Goal: Information Seeking & Learning: Learn about a topic

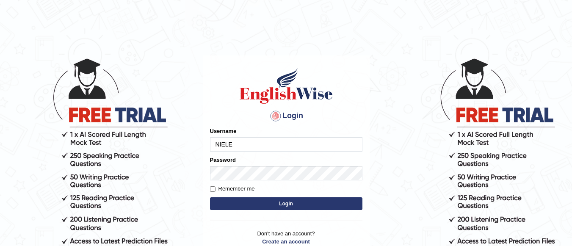
type input "NIELE"
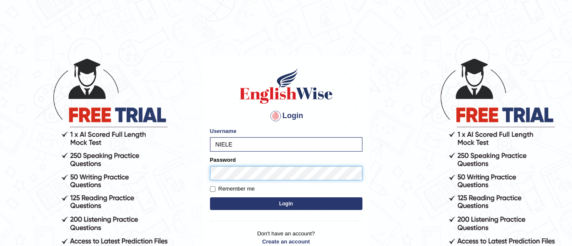
click at [210, 197] on button "Login" at bounding box center [286, 203] width 153 height 13
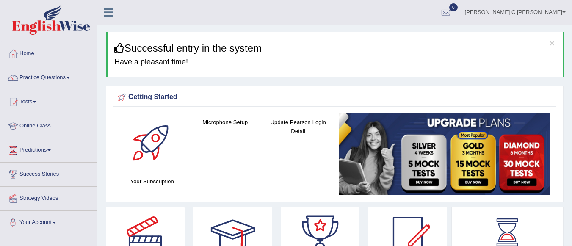
click at [67, 81] on link "Practice Questions" at bounding box center [48, 76] width 97 height 21
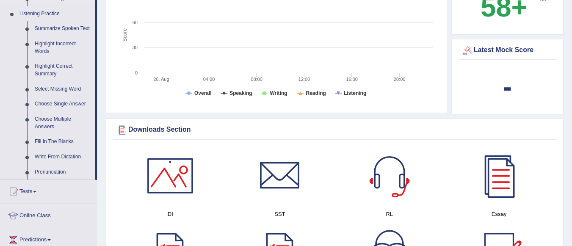
scroll to position [381, 0]
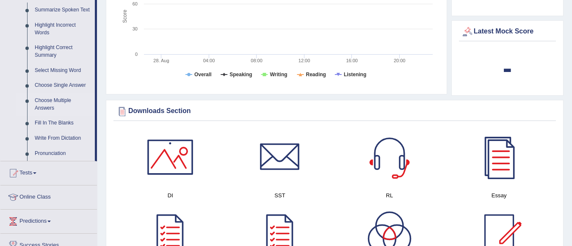
click at [60, 104] on link "Choose Multiple Answers" at bounding box center [63, 104] width 64 height 22
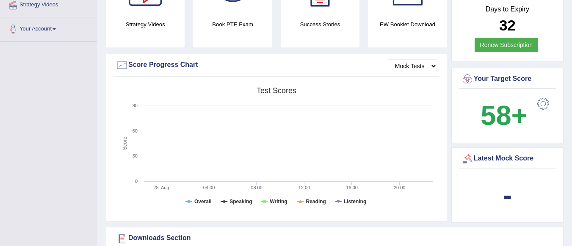
scroll to position [343, 0]
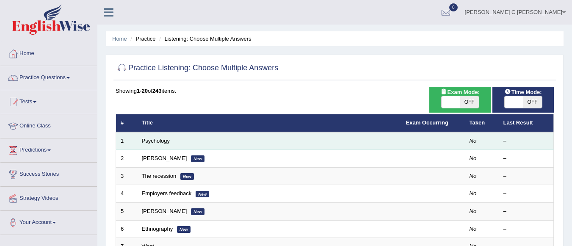
click at [186, 141] on td "Psychology" at bounding box center [269, 141] width 264 height 18
click at [157, 140] on link "Psychology" at bounding box center [156, 141] width 28 height 6
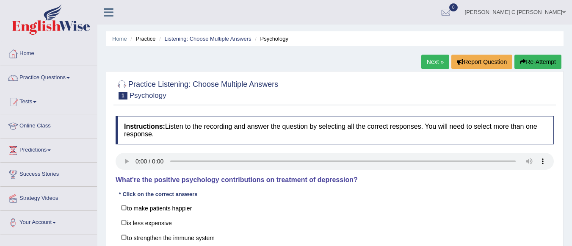
click at [67, 80] on link "Practice Questions" at bounding box center [48, 76] width 97 height 21
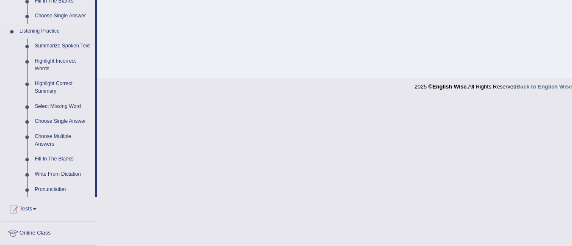
scroll to position [381, 0]
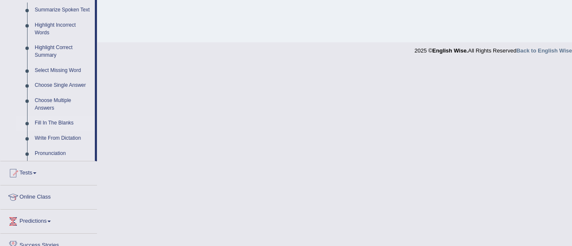
click at [65, 123] on link "Fill In The Blanks" at bounding box center [63, 123] width 64 height 15
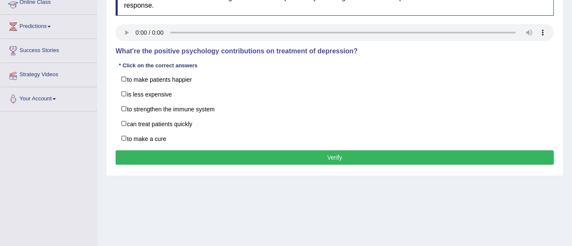
scroll to position [109, 0]
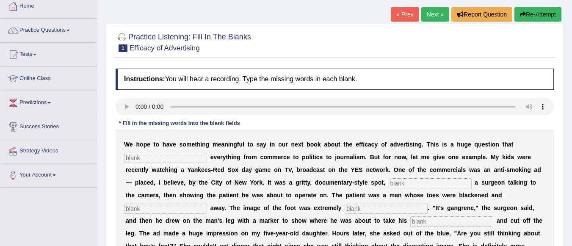
scroll to position [42, 0]
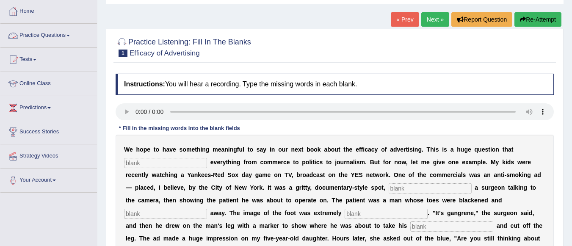
click at [70, 36] on span at bounding box center [68, 36] width 3 height 2
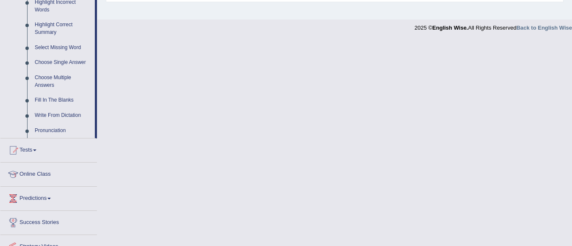
scroll to position [424, 0]
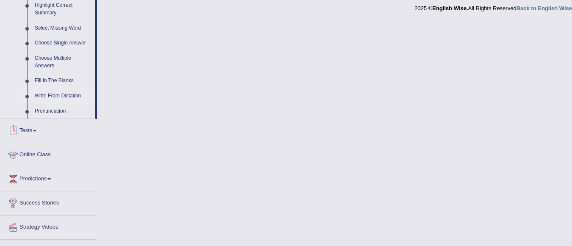
click at [69, 97] on link "Write From Dictation" at bounding box center [63, 96] width 64 height 15
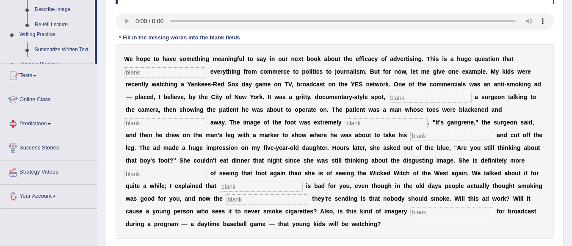
scroll to position [199, 0]
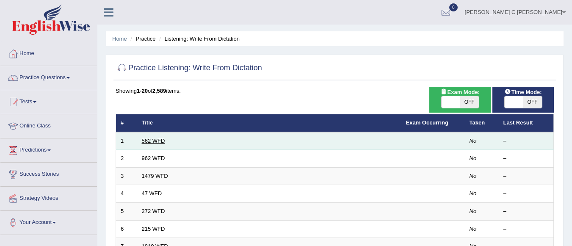
click at [148, 142] on link "562 WFD" at bounding box center [153, 141] width 23 height 6
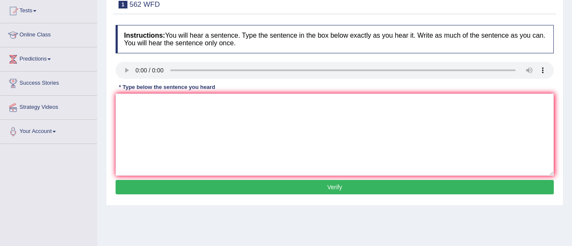
scroll to position [42, 0]
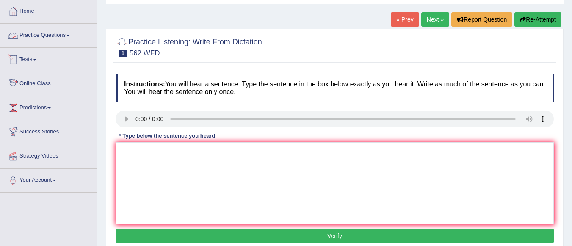
click at [73, 35] on link "Practice Questions" at bounding box center [48, 34] width 97 height 21
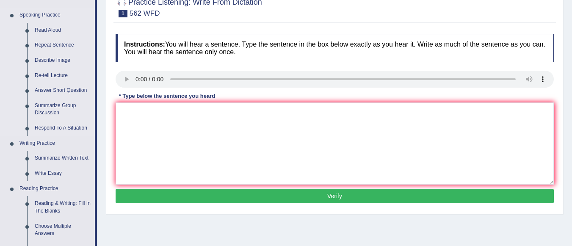
scroll to position [0, 0]
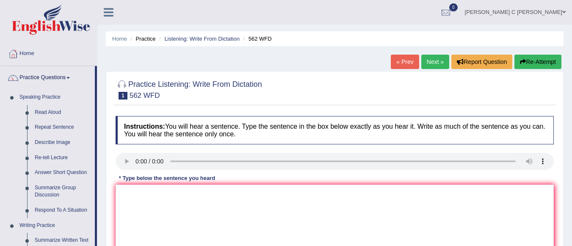
click at [561, 14] on link "[PERSON_NAME] C [PERSON_NAME]" at bounding box center [516, 11] width 114 height 22
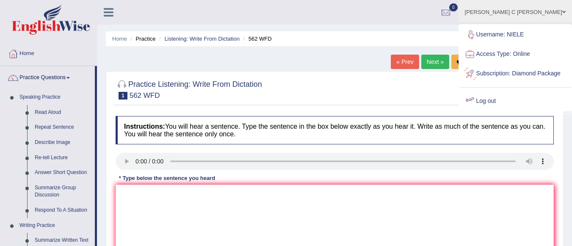
click at [503, 111] on link "Log out" at bounding box center [516, 101] width 112 height 19
